Goal: Task Accomplishment & Management: Manage account settings

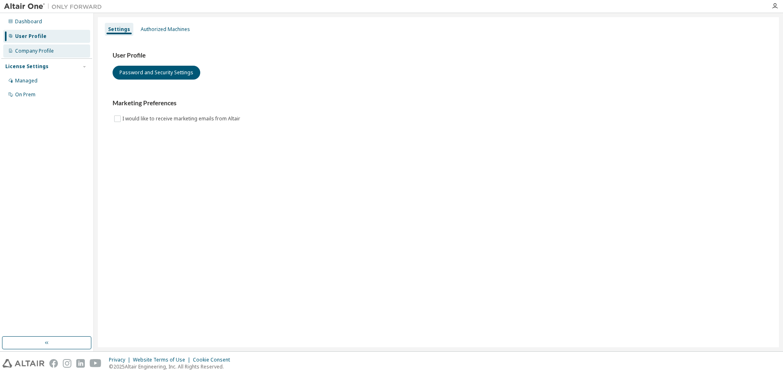
click at [69, 48] on div "Company Profile" at bounding box center [46, 50] width 87 height 13
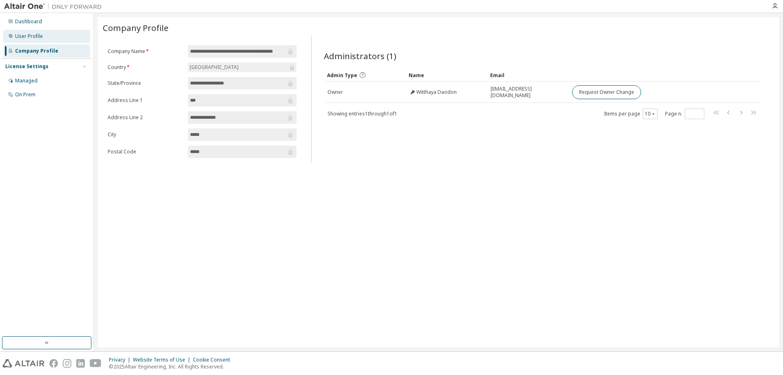
click at [64, 35] on div "User Profile" at bounding box center [46, 36] width 87 height 13
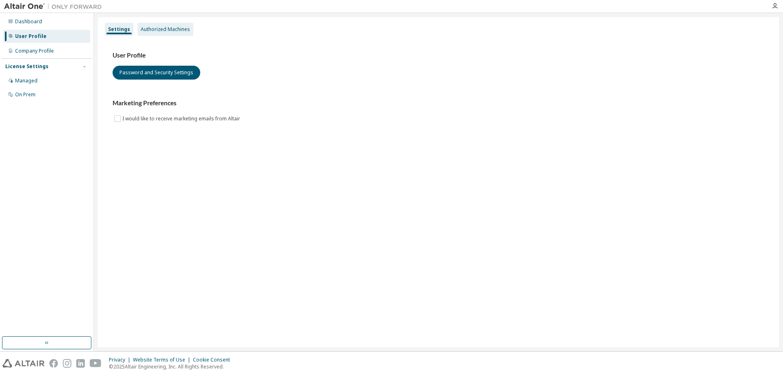
click at [156, 27] on div "Authorized Machines" at bounding box center [165, 29] width 49 height 7
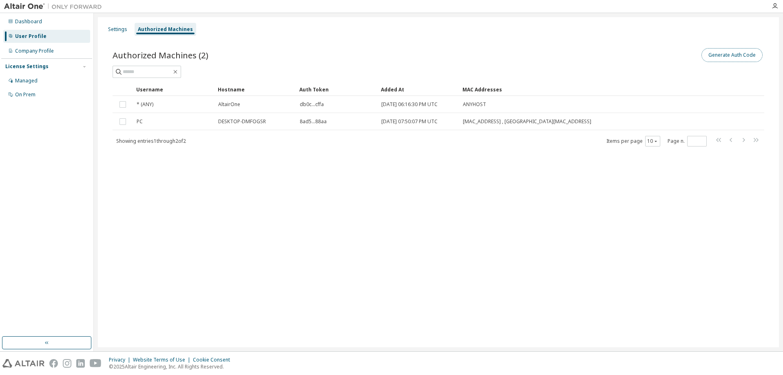
click at [735, 53] on button "Generate Auth Code" at bounding box center [731, 55] width 61 height 14
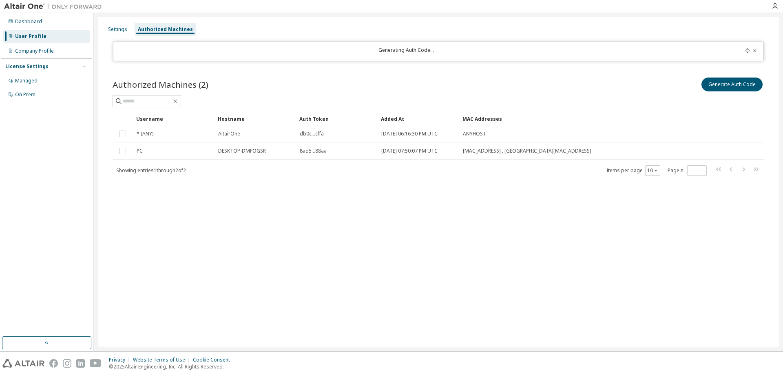
click at [409, 53] on div "Generating Auth Code..." at bounding box center [406, 51] width 577 height 9
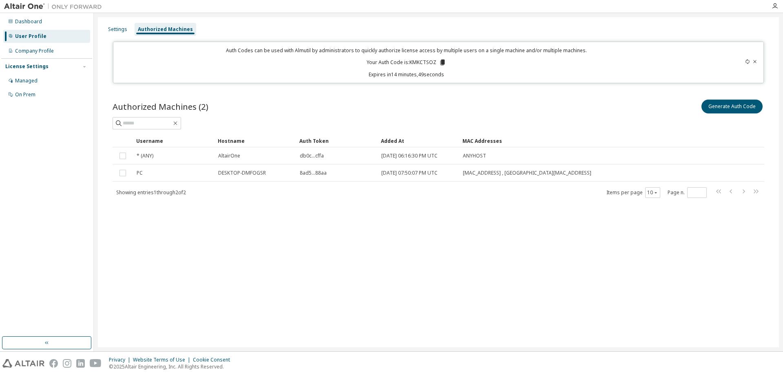
click at [443, 60] on icon at bounding box center [442, 63] width 4 height 6
click at [468, 104] on div "Generate Auth Code" at bounding box center [601, 106] width 326 height 17
